Goal: Check status: Check status

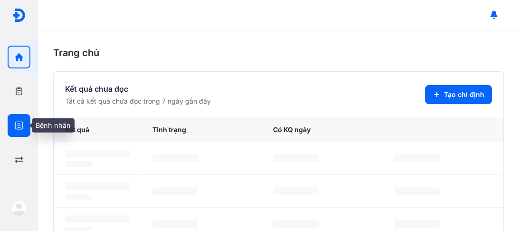
click at [24, 126] on div at bounding box center [19, 125] width 23 height 23
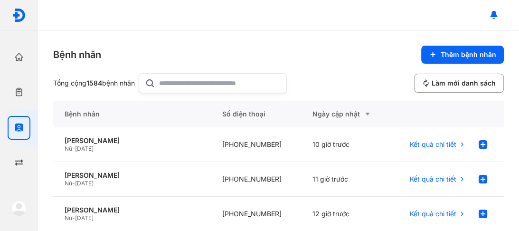
click at [166, 82] on input "text" at bounding box center [220, 83] width 122 height 19
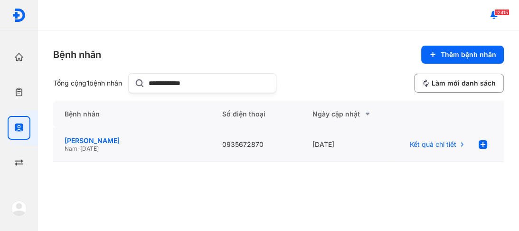
type input "**********"
click at [108, 143] on div "[PERSON_NAME]" at bounding box center [132, 140] width 135 height 9
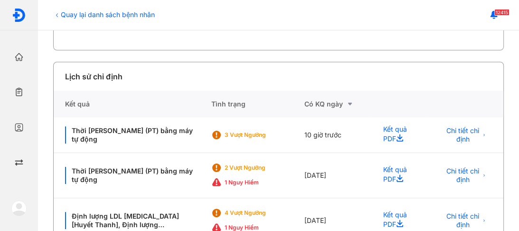
scroll to position [190, 0]
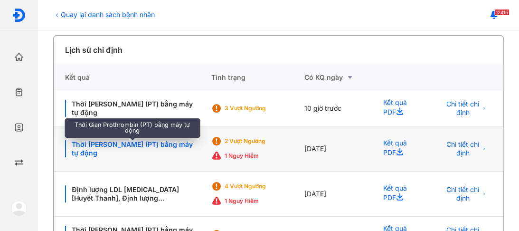
click at [108, 146] on div "Thời [PERSON_NAME] (PT) bằng máy tự động" at bounding box center [132, 148] width 134 height 17
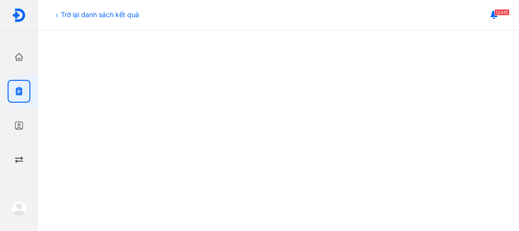
scroll to position [228, 0]
